Goal: Navigation & Orientation: Find specific page/section

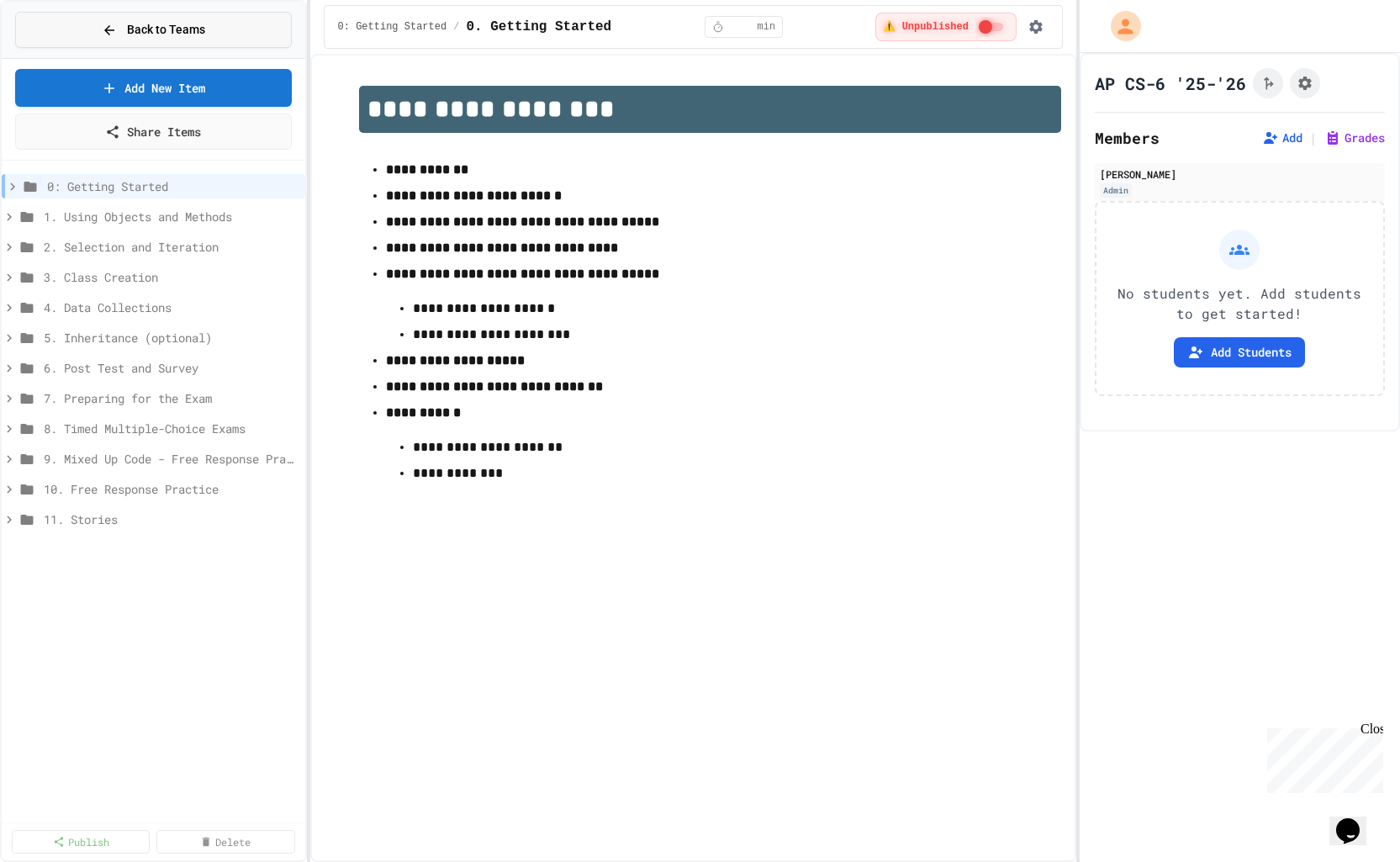
click at [151, 34] on span "Back to Teams" at bounding box center [166, 30] width 78 height 18
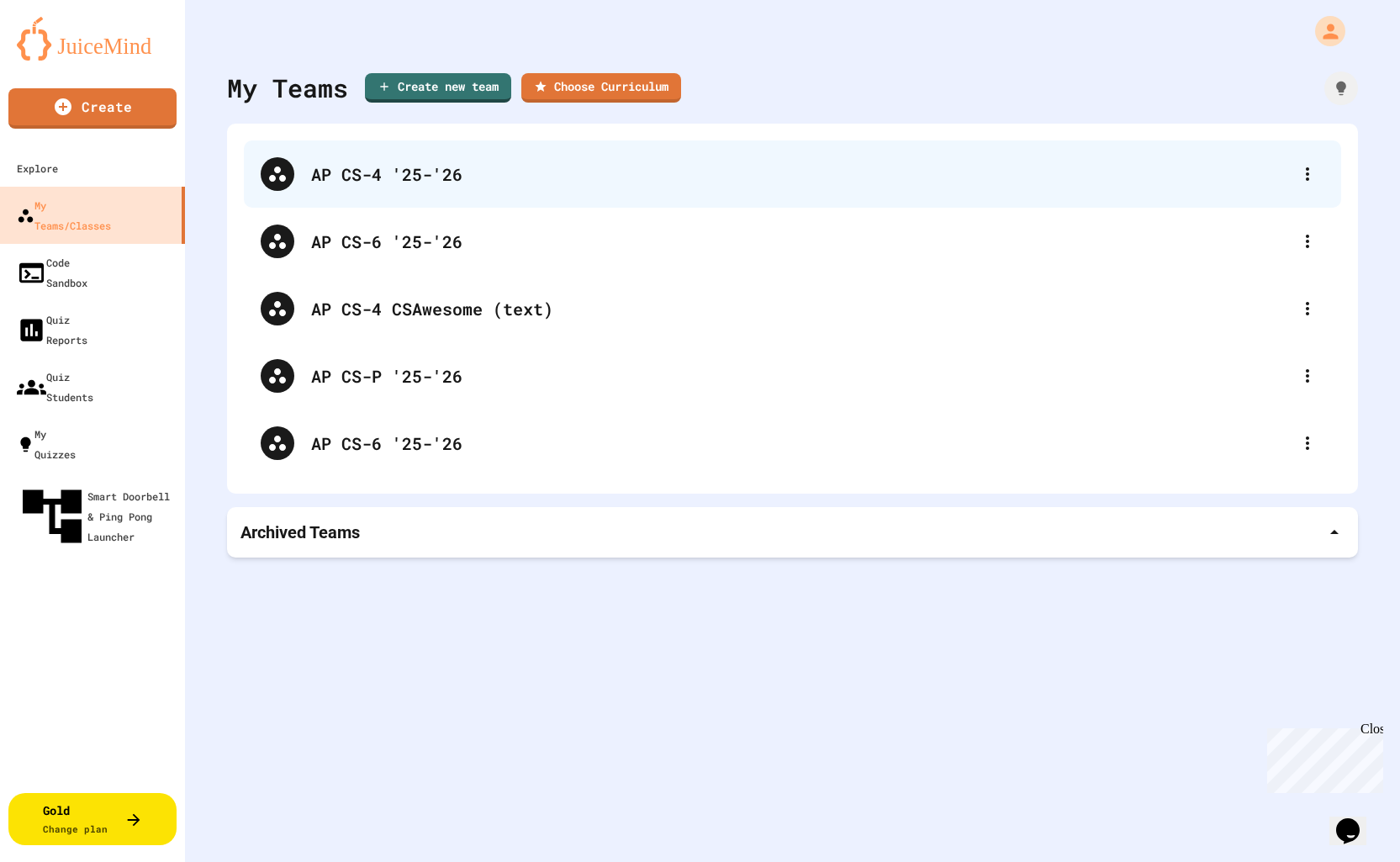
click at [371, 178] on div "AP CS-4 '25-'26" at bounding box center [800, 174] width 979 height 25
